Goal: Task Accomplishment & Management: Complete application form

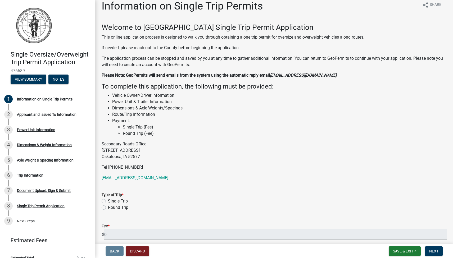
scroll to position [3, 0]
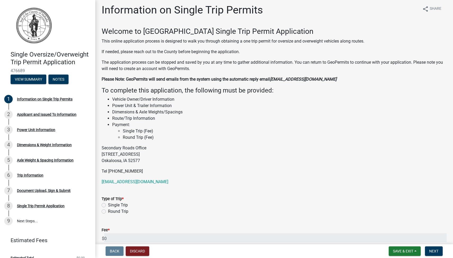
click at [108, 205] on label "Single Trip" at bounding box center [118, 205] width 20 height 6
click at [108, 205] on input "Single Trip" at bounding box center [109, 203] width 3 height 3
radio input "true"
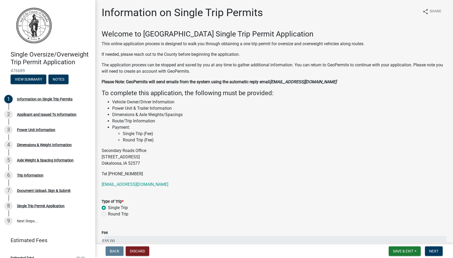
scroll to position [30, 0]
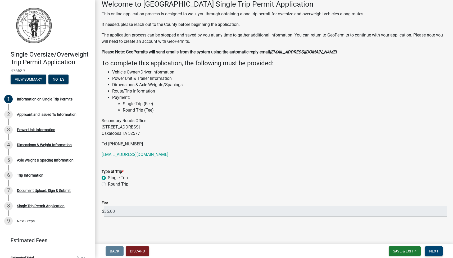
click at [435, 251] on span "Next" at bounding box center [433, 251] width 9 height 4
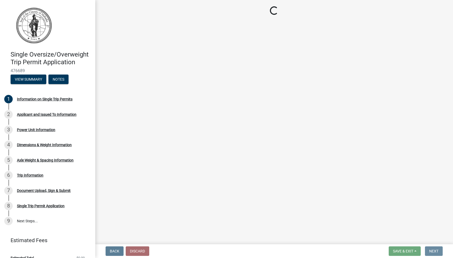
scroll to position [0, 0]
select select "5562b91b-3af3-4a96-bd9f-99db17f0bf56"
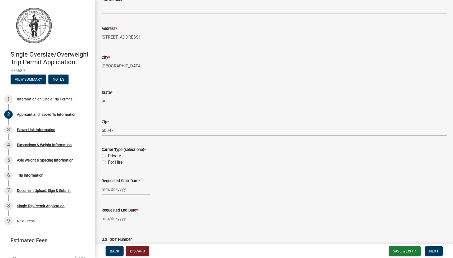
scroll to position [129, 0]
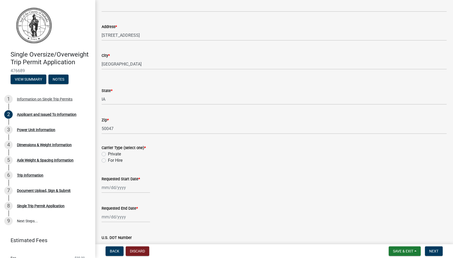
click at [108, 154] on label "Private" at bounding box center [114, 154] width 13 height 6
click at [108, 154] on input "Private" at bounding box center [109, 152] width 3 height 3
radio input "true"
click at [116, 187] on div at bounding box center [126, 187] width 48 height 11
select select "9"
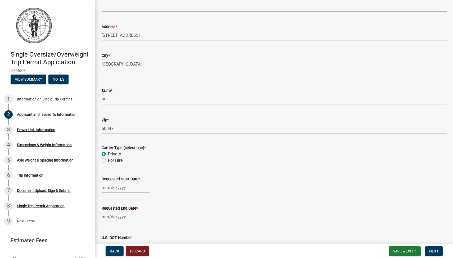
select select "2025"
click at [134, 143] on div "11" at bounding box center [132, 142] width 8 height 8
type input "[DATE]"
select select "9"
select select "2025"
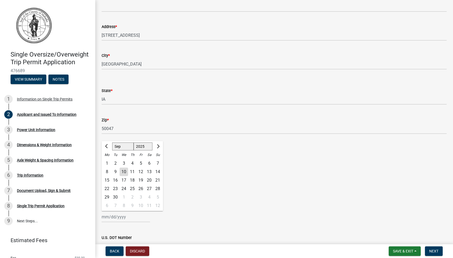
click at [122, 213] on div "[PERSON_NAME] Feb Mar Apr [PERSON_NAME][DATE] Oct Nov [DATE] 1526 1527 1528 152…" at bounding box center [126, 217] width 48 height 11
click at [115, 180] on div "16" at bounding box center [115, 180] width 8 height 8
type input "[DATE]"
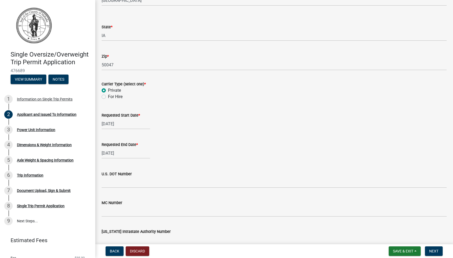
scroll to position [209, 0]
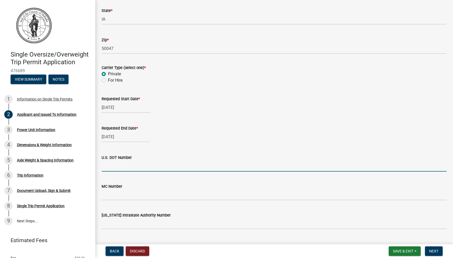
click at [117, 169] on input "U.S. DOT Number" at bounding box center [274, 166] width 345 height 11
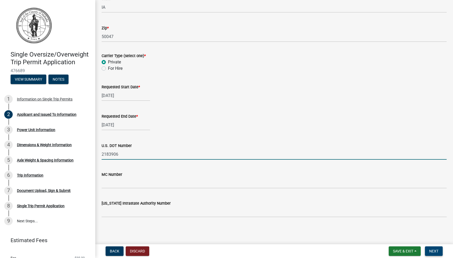
type input "2183906"
click at [438, 250] on span "Next" at bounding box center [433, 251] width 9 height 4
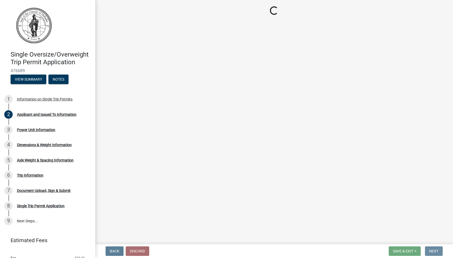
scroll to position [0, 0]
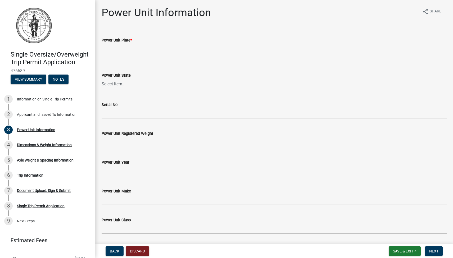
click at [146, 52] on input "Power Unit Plate *" at bounding box center [274, 48] width 345 height 11
type input "M"
type input "NA"
click at [135, 86] on select "Select Item... AL AK AZ AR CA CO CT DE FL [GEOGRAPHIC_DATA] HI ID IL IN IA [GEO…" at bounding box center [274, 84] width 345 height 11
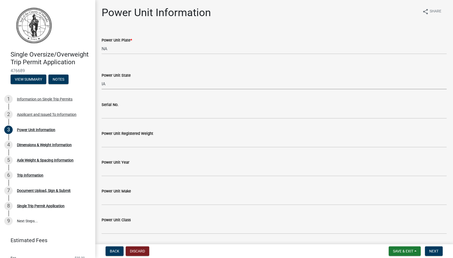
click at [102, 79] on select "Select Item... AL AK AZ AR CA CO CT DE FL [GEOGRAPHIC_DATA] HI ID IL IN IA [GEO…" at bounding box center [274, 84] width 345 height 11
select select "5562b91b-3af3-4a96-bd9f-99db17f0bf56"
click at [0, 0] on div "Single Oversize/Overweight Trip Permit Application 476689 View Summary Notes 1 …" at bounding box center [226, 129] width 453 height 258
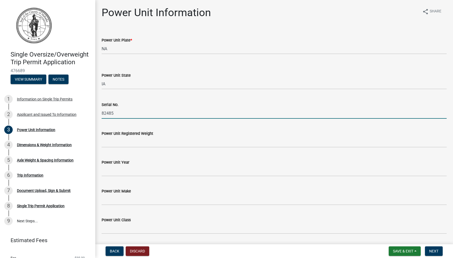
type input "82485"
click at [151, 144] on input "Power Unit Registered Weight" at bounding box center [274, 142] width 345 height 11
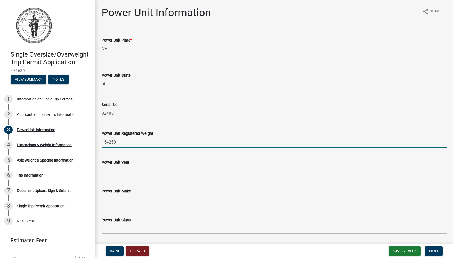
type input "154250"
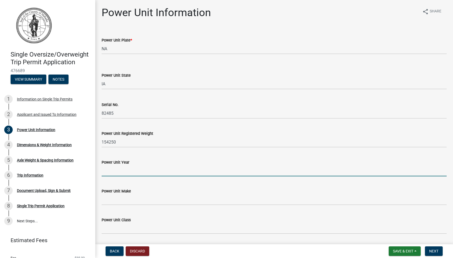
click at [107, 175] on input "Power Unit Year" at bounding box center [274, 171] width 345 height 11
type input "2018"
click at [120, 204] on input "Power Unit Make" at bounding box center [274, 200] width 345 height 11
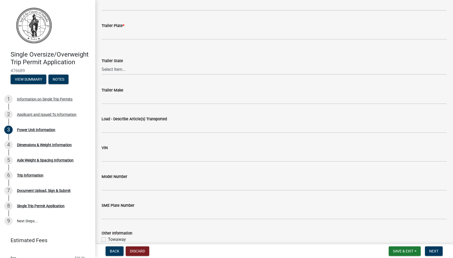
scroll to position [226, 0]
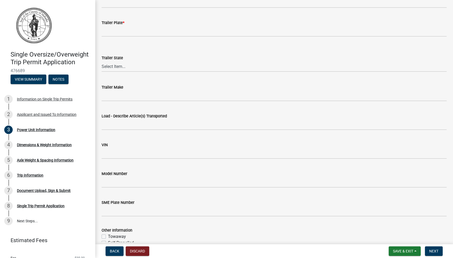
type input "Demag"
click at [148, 127] on input "Load - Describe Article(s) Transported" at bounding box center [274, 124] width 345 height 11
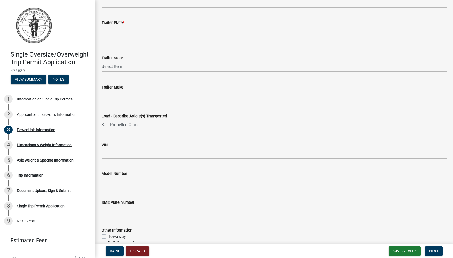
scroll to position [284, 0]
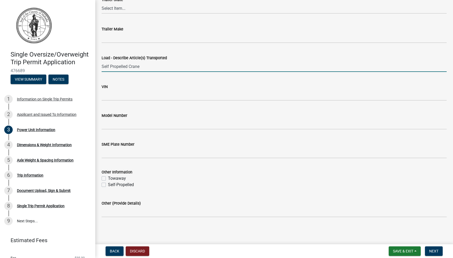
type input "Self Propelled Crane"
click at [108, 184] on label "Self-Propelled" at bounding box center [121, 185] width 26 height 6
click at [108, 184] on input "Self-Propelled" at bounding box center [109, 183] width 3 height 3
checkbox input "true"
checkbox input "false"
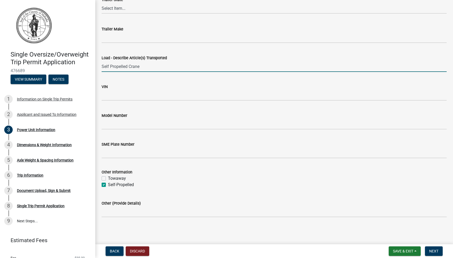
checkbox input "true"
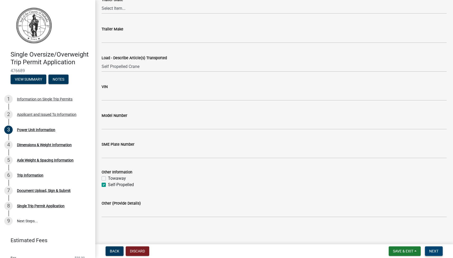
click at [440, 252] on button "Next" at bounding box center [434, 252] width 18 height 10
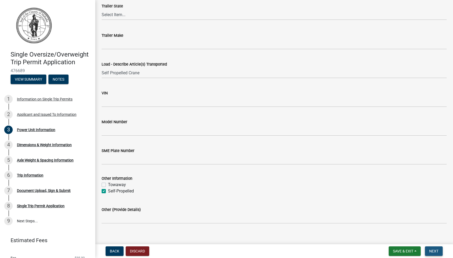
scroll to position [291, 0]
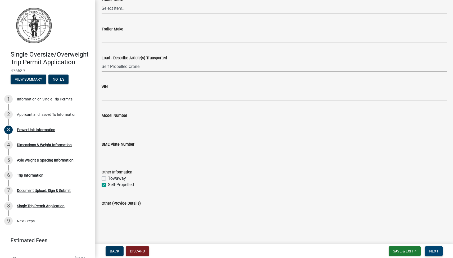
click at [433, 251] on span "Next" at bounding box center [433, 251] width 9 height 4
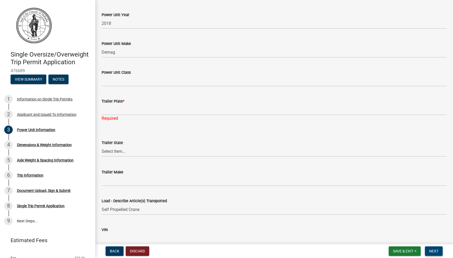
scroll to position [148, 0]
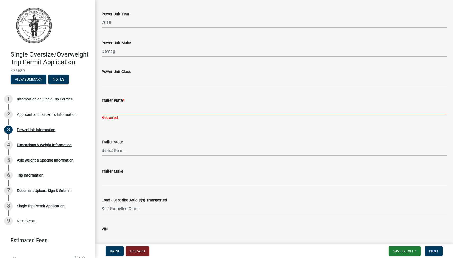
click at [135, 111] on input "Trailer Plate *" at bounding box center [274, 109] width 345 height 11
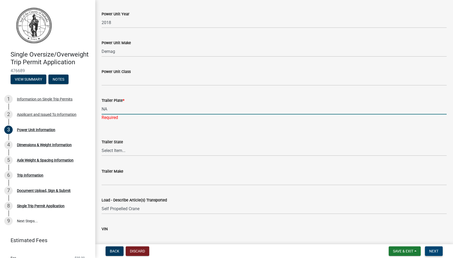
type input "NA"
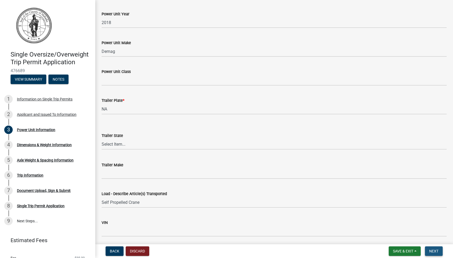
click at [436, 253] on span "Next" at bounding box center [433, 251] width 9 height 4
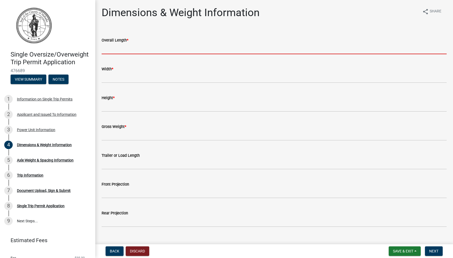
click at [135, 52] on input "Overall Length *" at bounding box center [274, 48] width 345 height 11
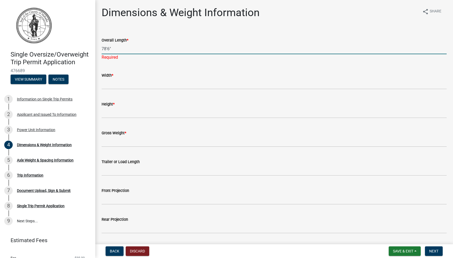
type input "78'6""
click at [147, 88] on wm-data-entity-input-list "Overall Length * 78'6" Required Width * Height * Gross Weight * Trailer or Load…" at bounding box center [274, 134] width 345 height 208
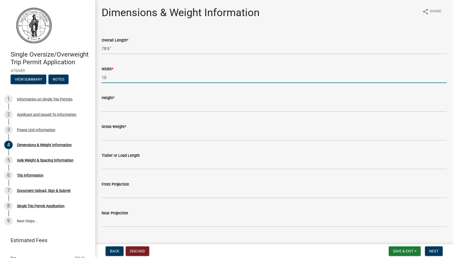
type input "10"
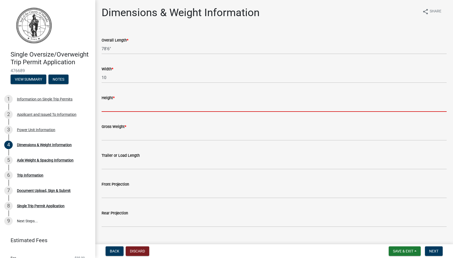
click at [145, 111] on input "Height *" at bounding box center [274, 106] width 345 height 11
type input "13 6"
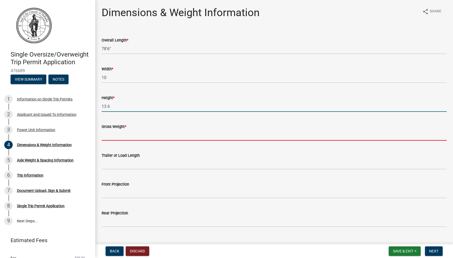
click at [142, 140] on input "Gross Weight *" at bounding box center [274, 135] width 345 height 11
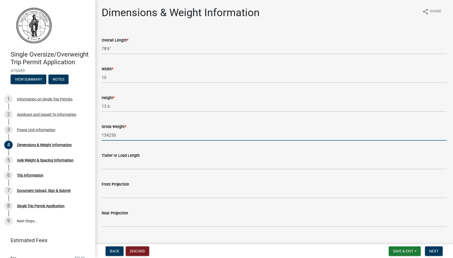
scroll to position [10, 0]
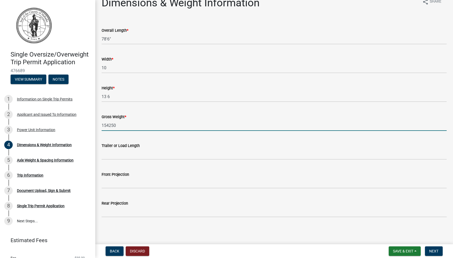
type input "154250"
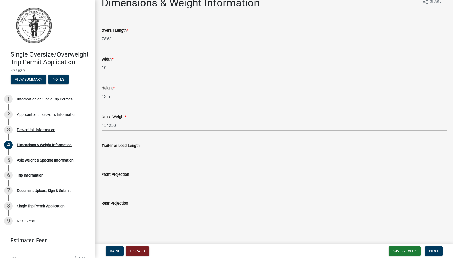
click at [126, 216] on input "Rear Projection" at bounding box center [274, 212] width 345 height 11
type input "14"
click at [120, 183] on input "Front Projection" at bounding box center [274, 183] width 345 height 11
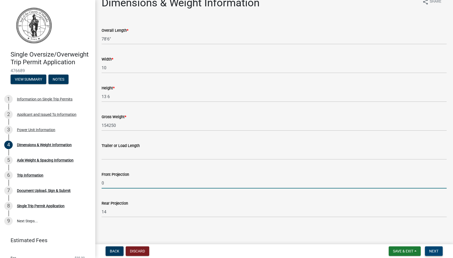
type input "0"
click at [436, 253] on span "Next" at bounding box center [433, 251] width 9 height 4
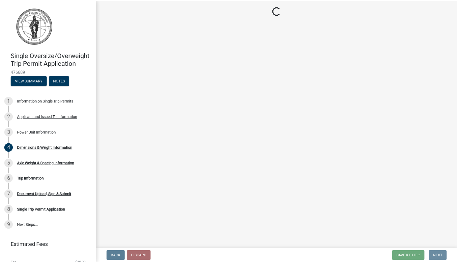
scroll to position [0, 0]
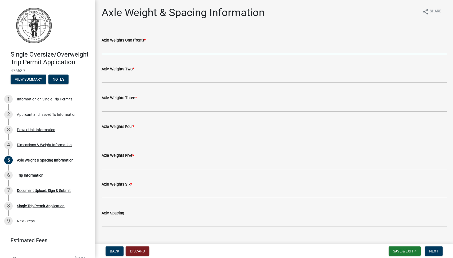
click at [141, 52] on input "Axle Weights One (front) *" at bounding box center [274, 48] width 345 height 11
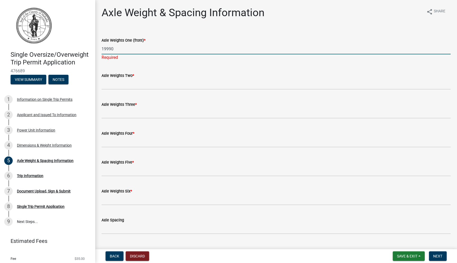
type input "19990"
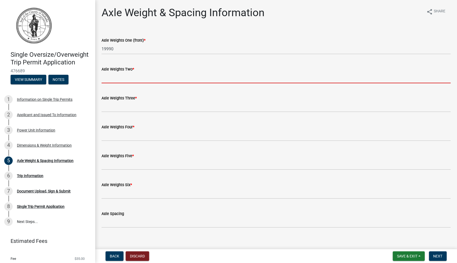
click at [137, 86] on wm-data-entity-input "Axle Weights Two *" at bounding box center [276, 72] width 349 height 29
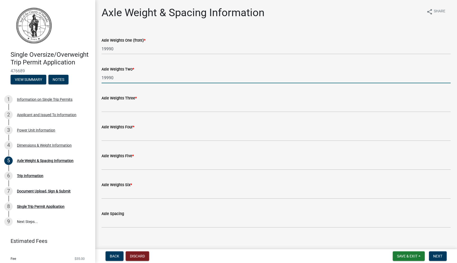
type input "19990"
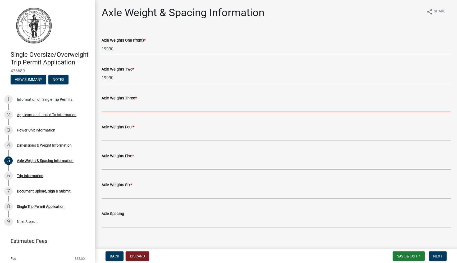
click at [125, 109] on input "Axle Weights Three *" at bounding box center [276, 106] width 349 height 11
type input "19250"
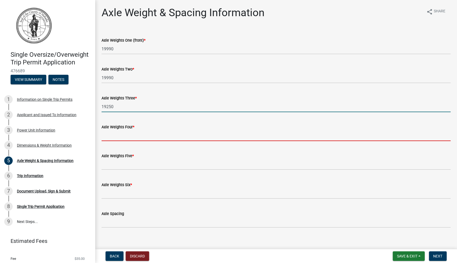
click at [120, 138] on input "Axle Weights Four *" at bounding box center [276, 135] width 349 height 11
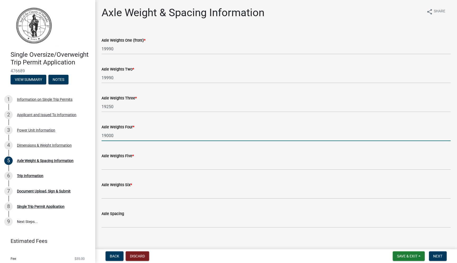
type input "19000"
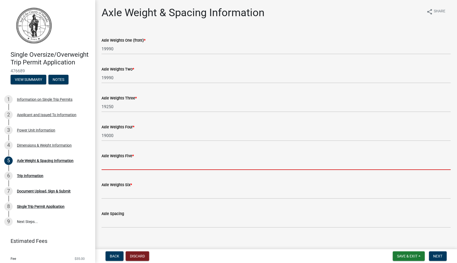
click at [113, 166] on input "Axle Weights Five *" at bounding box center [276, 164] width 349 height 11
type input "19000"
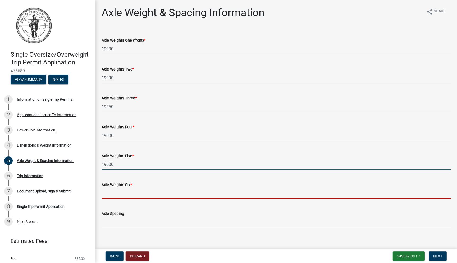
click at [112, 196] on input "Axle Weights Six *" at bounding box center [276, 193] width 349 height 11
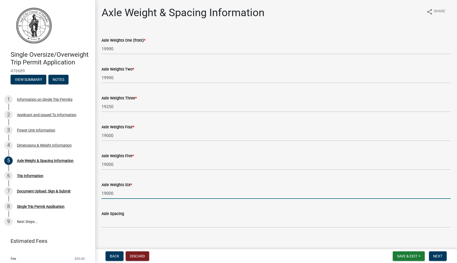
scroll to position [6, 0]
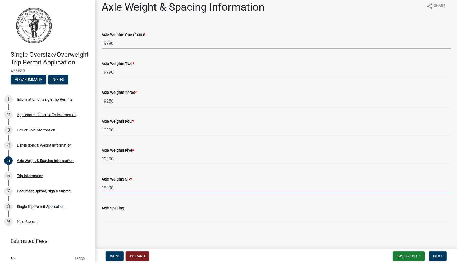
type input "19000"
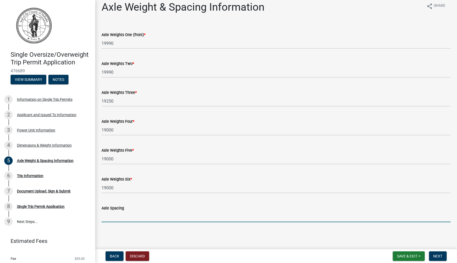
click at [120, 219] on input "Axle Spacing" at bounding box center [276, 216] width 349 height 11
click at [139, 217] on input "8'2",8', 5'5",5'5",15'7"4'5",4'5"" at bounding box center [276, 216] width 349 height 11
click at [160, 218] on input "8'2",8', 5'5",5'5",15'7",4'5",4'5"" at bounding box center [276, 216] width 349 height 11
type input "8'2",8', 5'5",5'5",15'7",4'5",4'5""
click at [443, 256] on button "Next" at bounding box center [438, 256] width 18 height 10
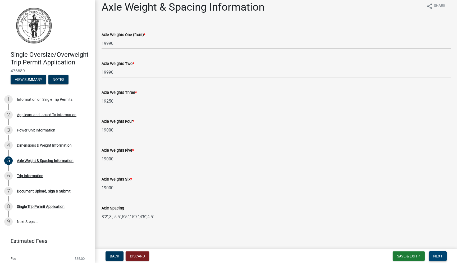
scroll to position [0, 0]
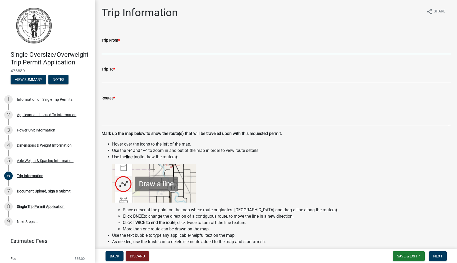
click at [108, 51] on input "Trip From *" at bounding box center [276, 48] width 349 height 11
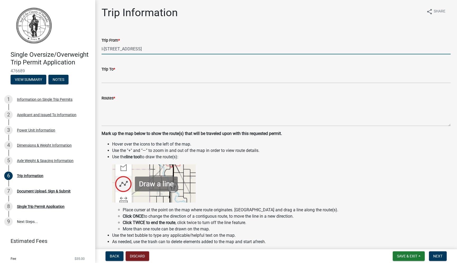
drag, startPoint x: 147, startPoint y: 48, endPoint x: 110, endPoint y: 49, distance: 36.5
click at [110, 49] on input "I-[STREET_ADDRESS]" at bounding box center [276, 48] width 349 height 11
type input "I-80"
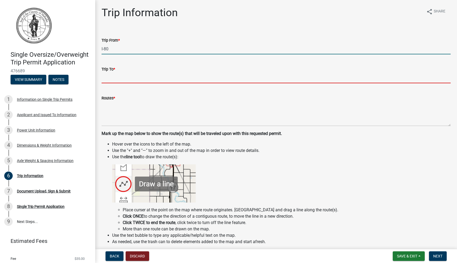
click at [111, 79] on input "Trip To *" at bounding box center [276, 77] width 349 height 11
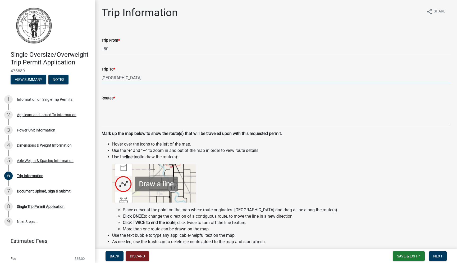
type input "[GEOGRAPHIC_DATA]"
click at [113, 124] on textarea "Routes *" at bounding box center [276, 113] width 349 height 25
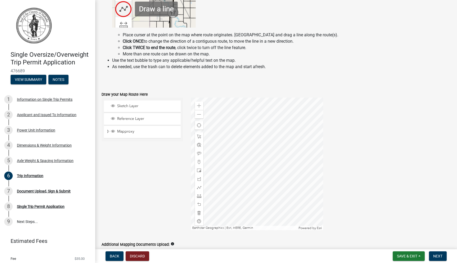
scroll to position [185, 0]
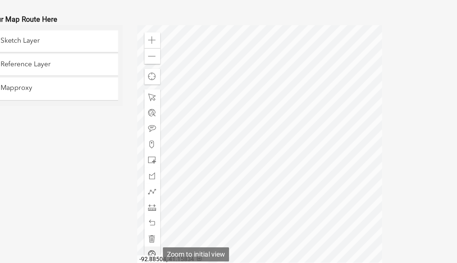
type textarea "[GEOGRAPHIC_DATA] to [GEOGRAPHIC_DATA] at tower before [GEOGRAPHIC_DATA]"
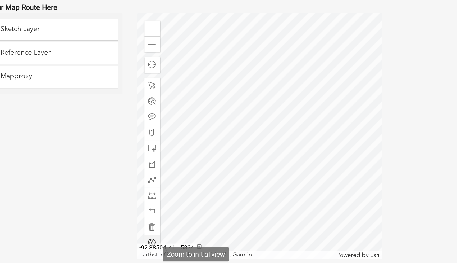
scroll to position [179, 0]
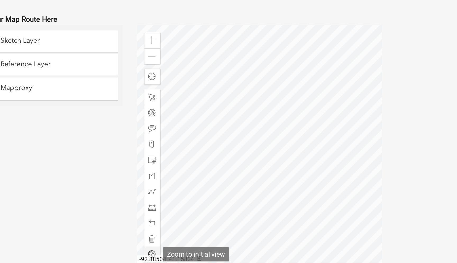
click at [199, 216] on span at bounding box center [199, 217] width 4 height 4
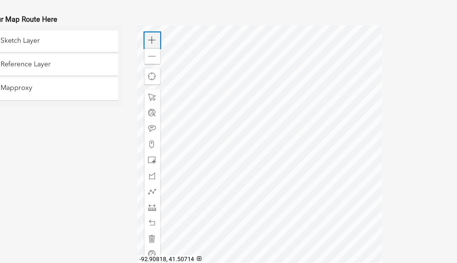
click at [199, 101] on span at bounding box center [199, 102] width 4 height 4
click at [299, 158] on div at bounding box center [257, 159] width 132 height 132
click at [241, 153] on div at bounding box center [257, 159] width 132 height 132
click at [234, 115] on div at bounding box center [257, 159] width 132 height 132
click at [306, 178] on div at bounding box center [257, 159] width 132 height 132
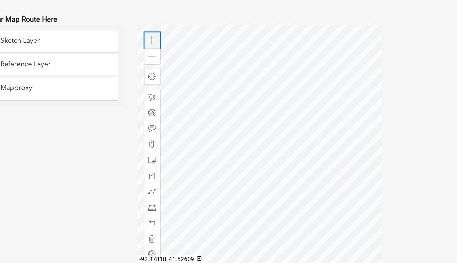
click at [200, 100] on span at bounding box center [199, 102] width 4 height 4
click at [251, 179] on div at bounding box center [257, 159] width 132 height 132
click at [212, 222] on div at bounding box center [257, 159] width 132 height 132
click at [201, 108] on div "Zoom out" at bounding box center [199, 110] width 8 height 8
click at [202, 110] on div "Zoom out" at bounding box center [199, 110] width 8 height 8
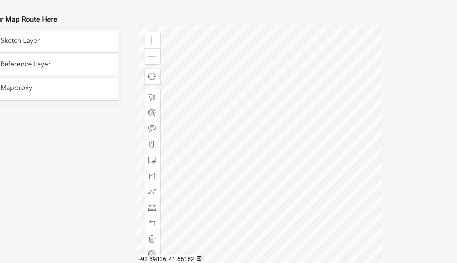
click at [244, 162] on div at bounding box center [257, 159] width 132 height 132
